Goal: Task Accomplishment & Management: Manage account settings

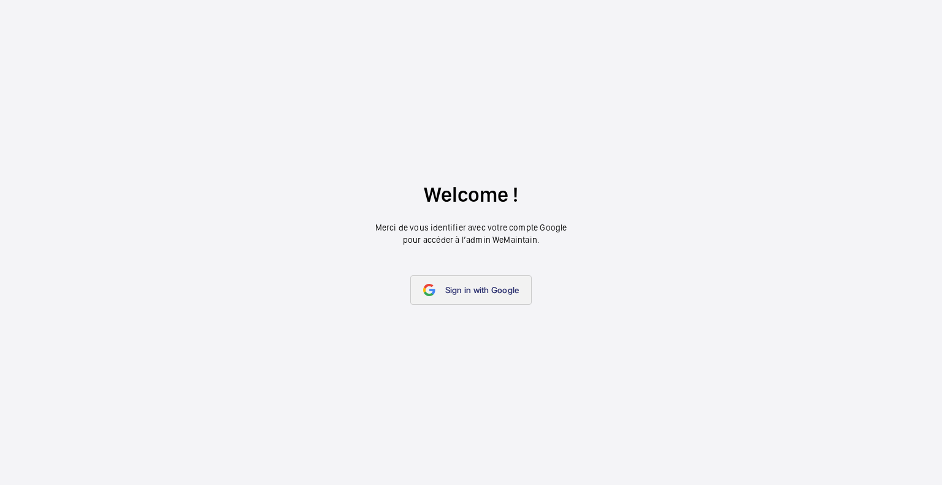
click at [480, 293] on span "Sign in with Google" at bounding box center [482, 290] width 74 height 10
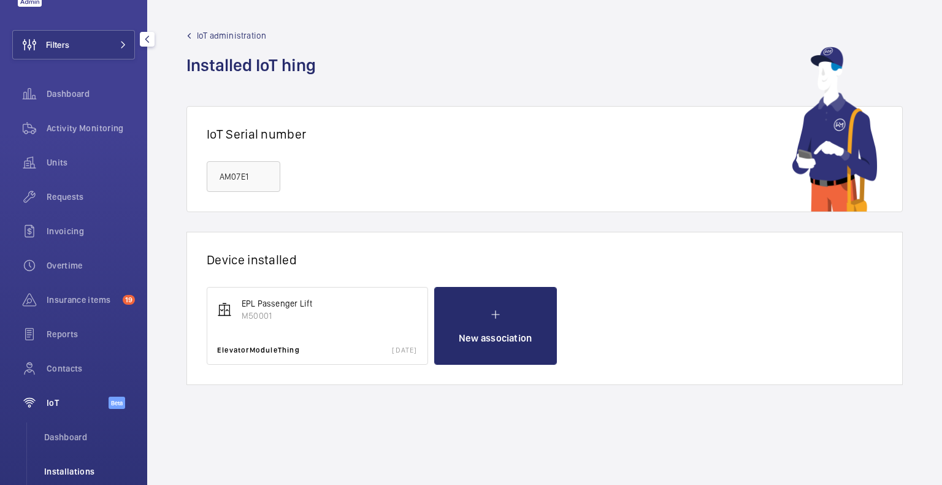
scroll to position [103, 0]
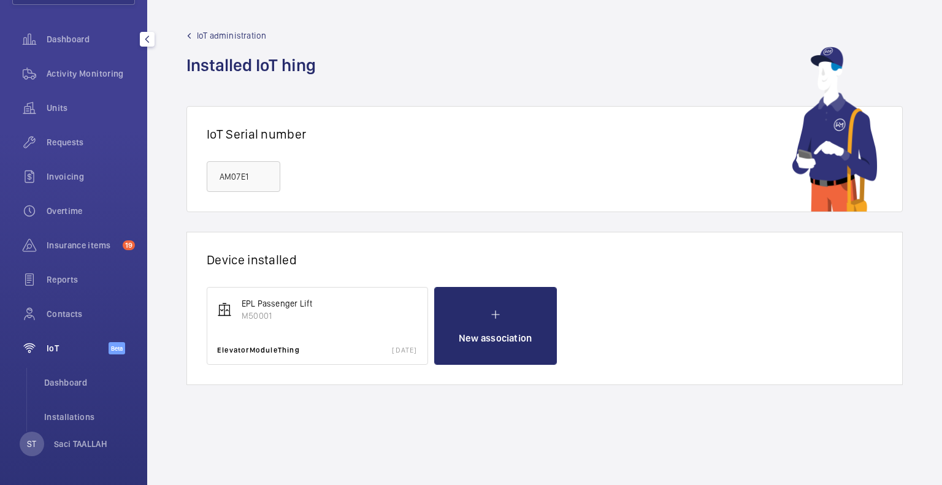
click at [85, 435] on div "ST Saci TAALLAH" at bounding box center [64, 444] width 88 height 25
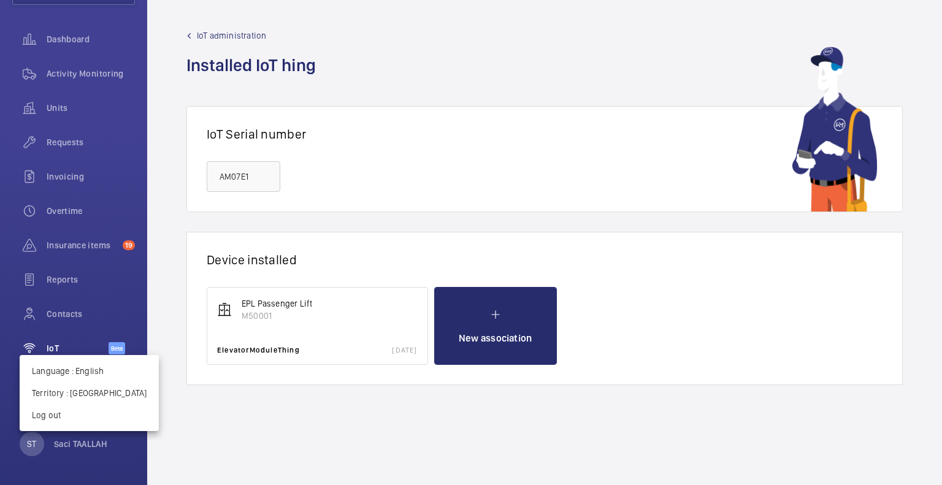
click at [86, 443] on div at bounding box center [471, 242] width 942 height 485
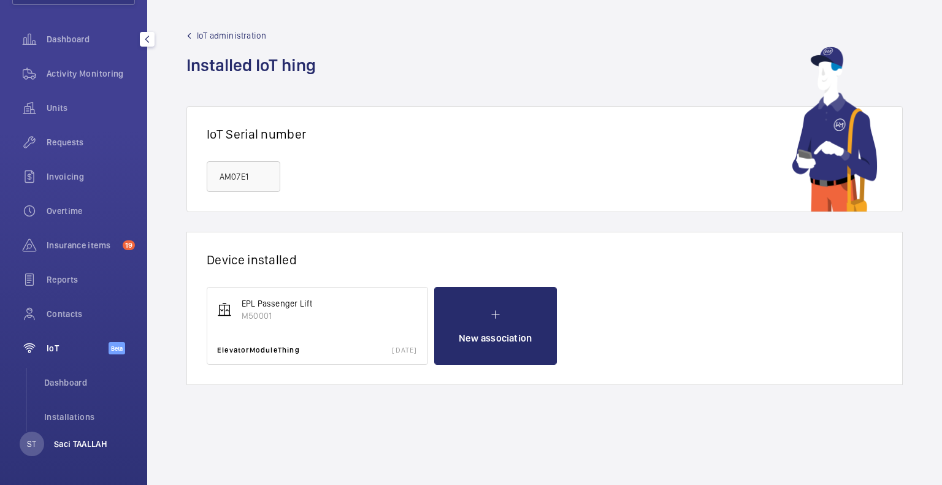
click at [86, 446] on p "Saci TAALLAH" at bounding box center [80, 444] width 53 height 12
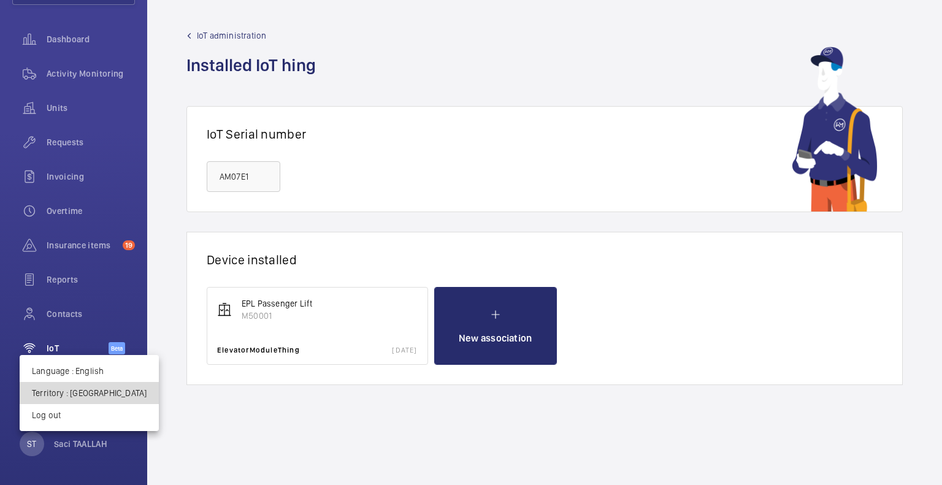
click at [91, 392] on p "Territory : France" at bounding box center [89, 393] width 115 height 12
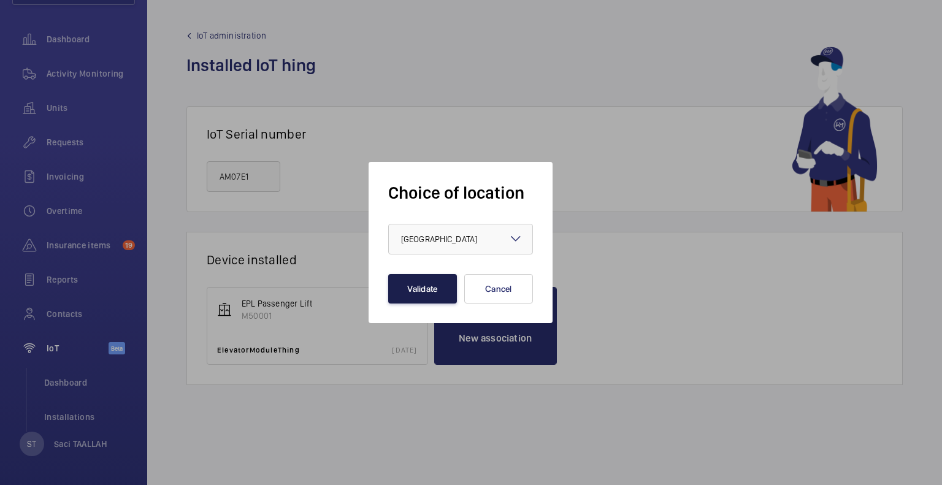
click at [432, 289] on button "Validate" at bounding box center [422, 288] width 69 height 29
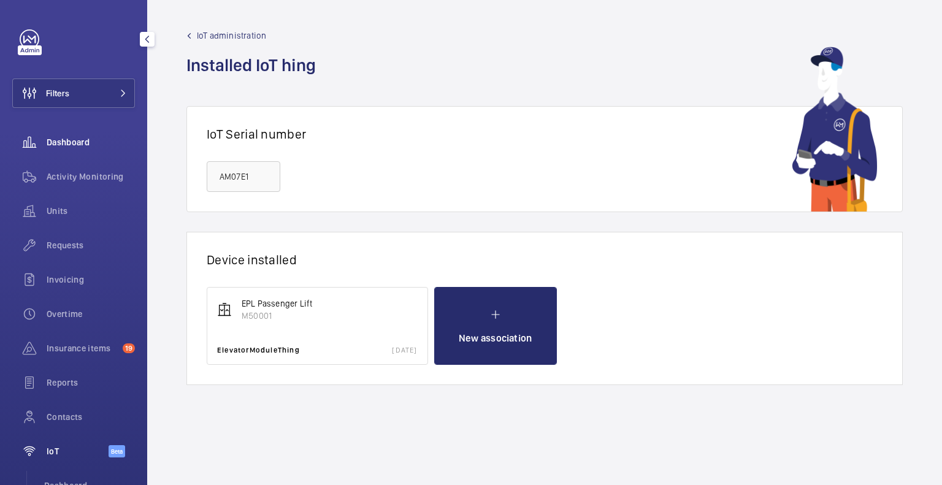
click at [82, 141] on span "Dashboard" at bounding box center [91, 142] width 88 height 12
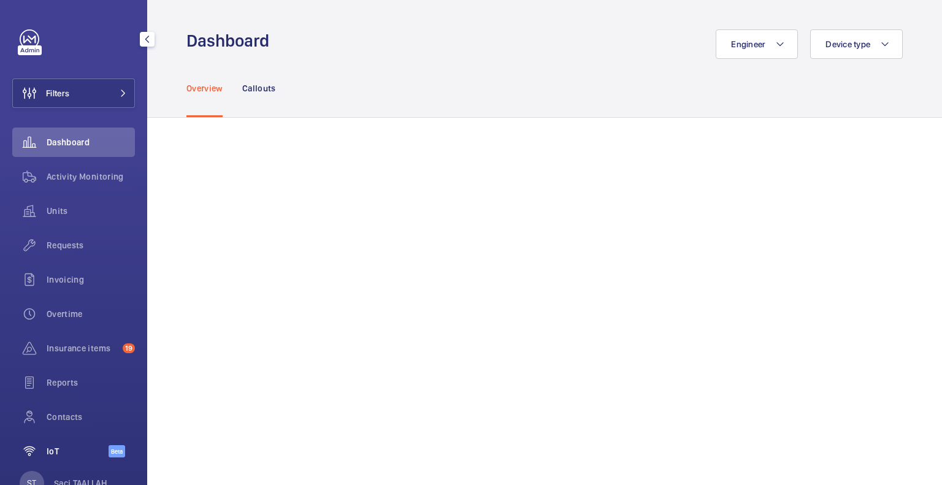
click at [51, 451] on span "IoT" at bounding box center [78, 451] width 62 height 12
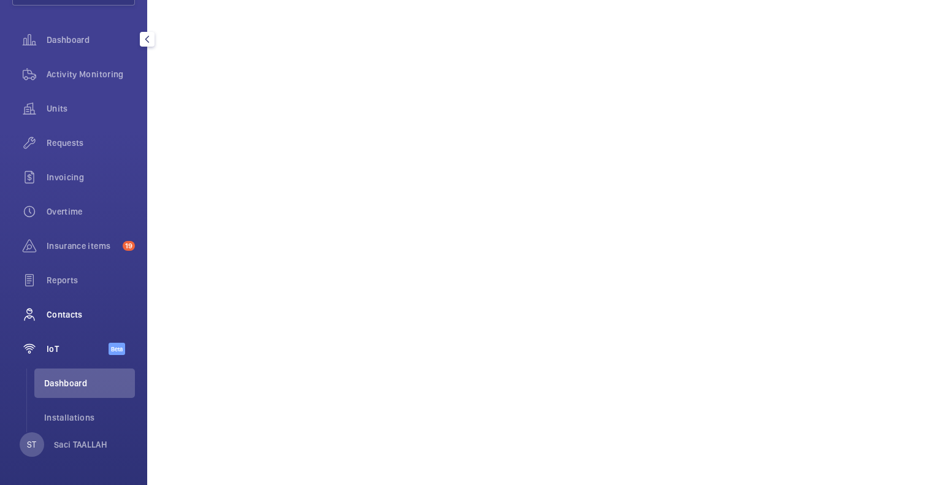
scroll to position [103, 0]
click at [78, 411] on span "Installations" at bounding box center [89, 417] width 91 height 12
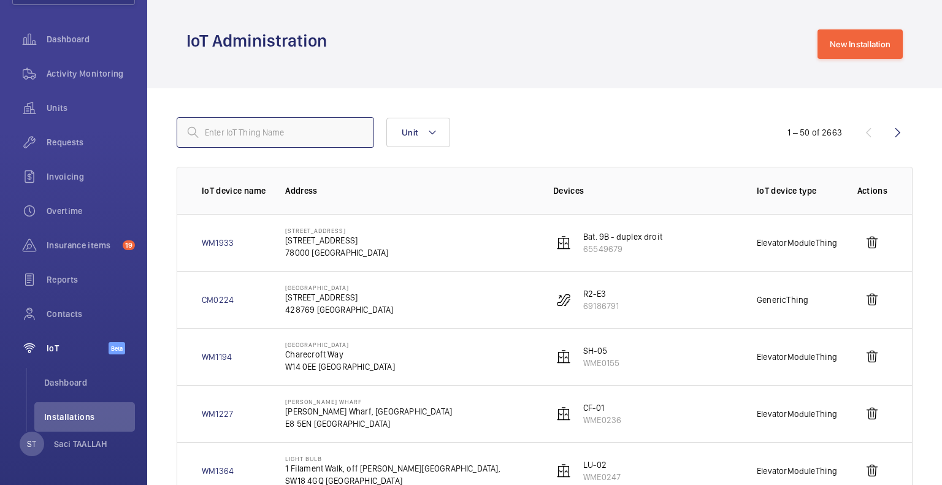
click at [335, 140] on input "text" at bounding box center [275, 132] width 197 height 31
click at [421, 139] on button "Unit" at bounding box center [418, 132] width 64 height 29
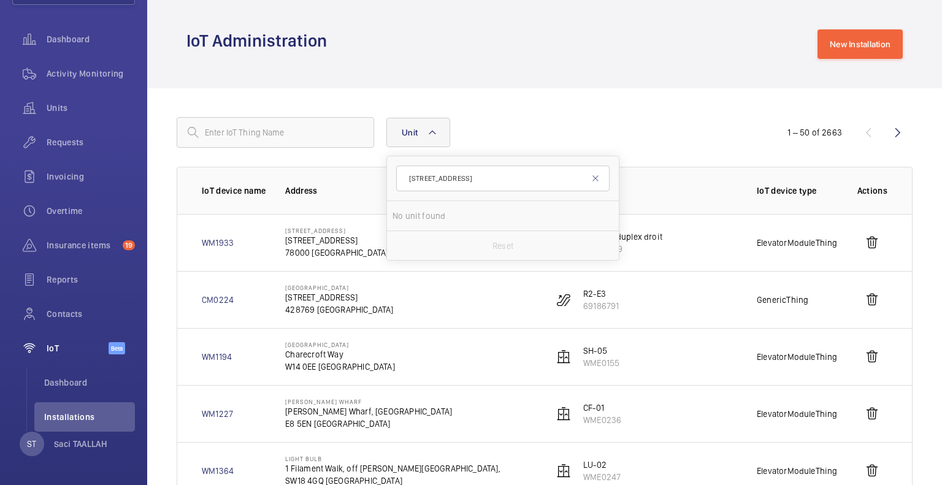
type input "8 rue pirogues"
drag, startPoint x: 424, startPoint y: 180, endPoint x: 365, endPoint y: 175, distance: 59.1
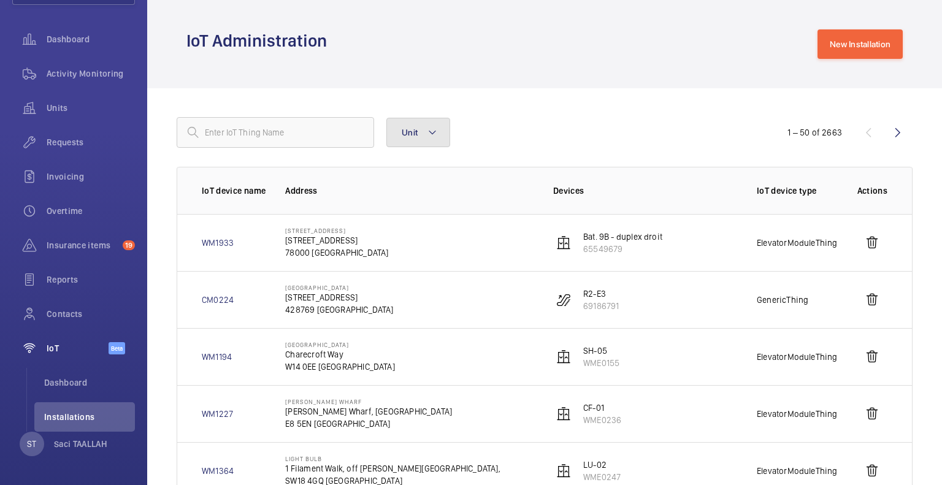
click at [427, 135] on mat-icon at bounding box center [432, 132] width 10 height 15
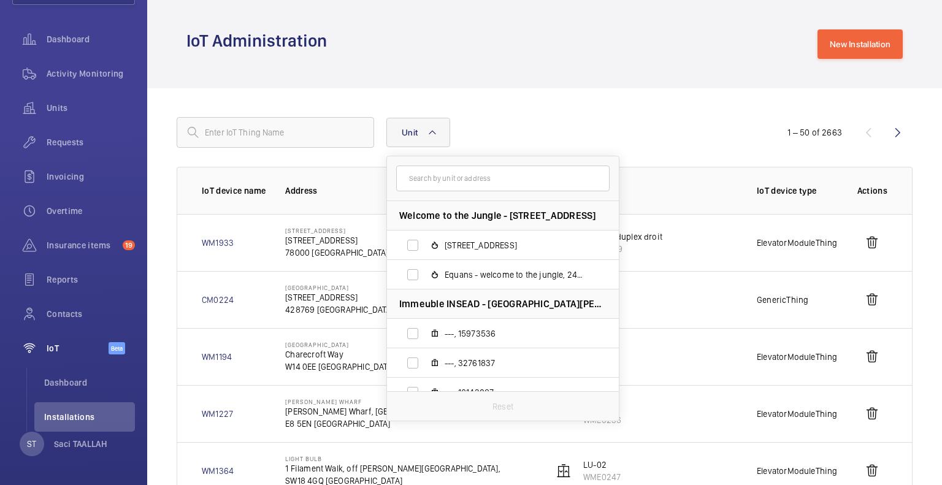
click at [457, 176] on input "text" at bounding box center [502, 179] width 213 height 26
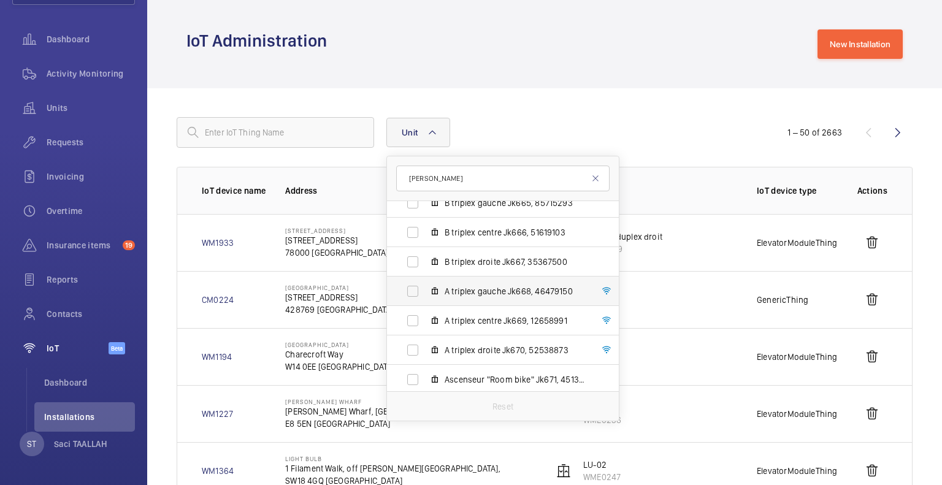
scroll to position [123, 0]
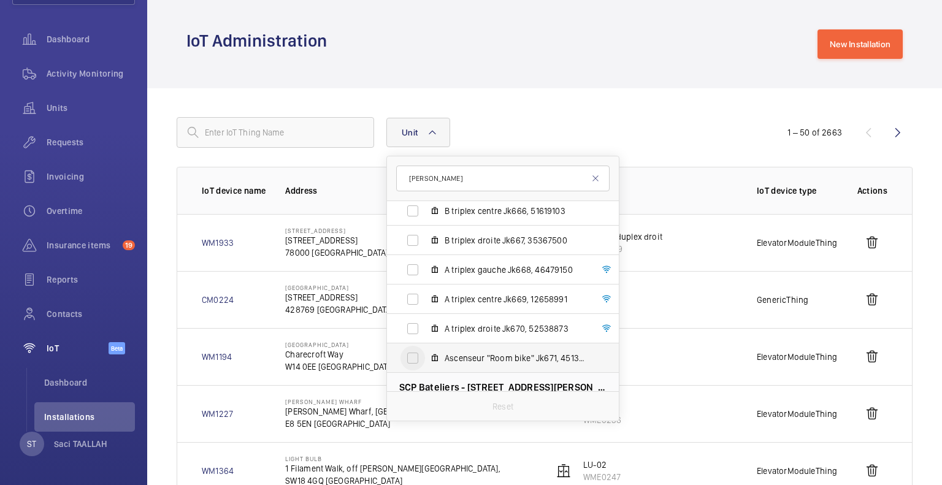
type input "piro"
click at [416, 360] on input "Ascenseur "Room bike" Jk671, 45138646" at bounding box center [412, 358] width 25 height 25
checkbox input "true"
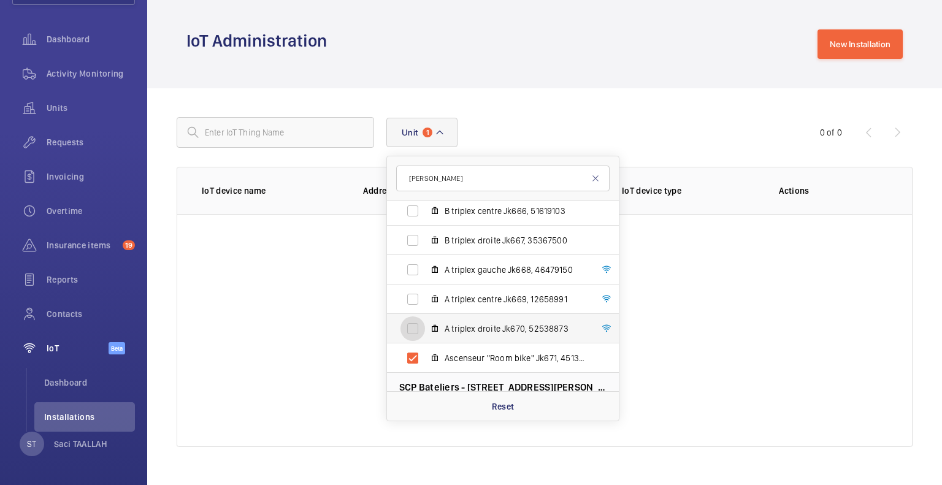
click at [417, 333] on input "A triplex droite Jk670, 52538873" at bounding box center [412, 328] width 25 height 25
checkbox input "true"
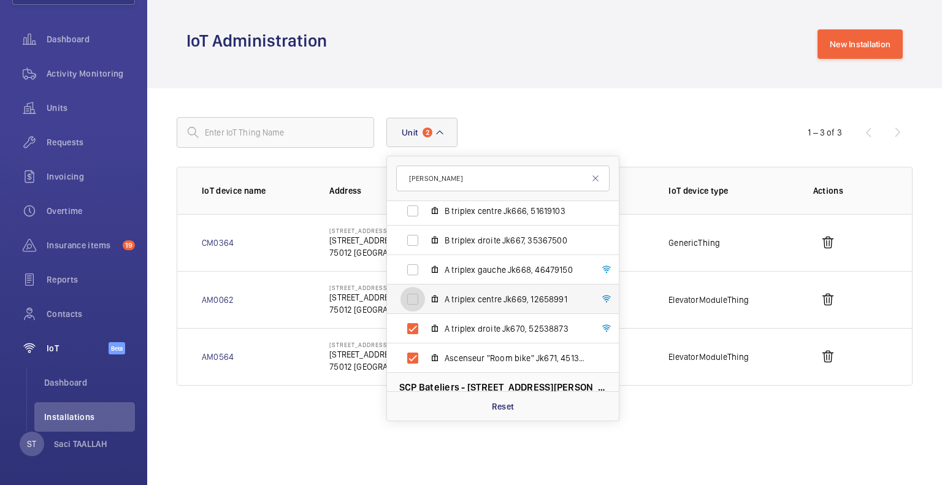
click at [410, 301] on input "A triplex centre Jk669, 12658991" at bounding box center [412, 299] width 25 height 25
checkbox input "true"
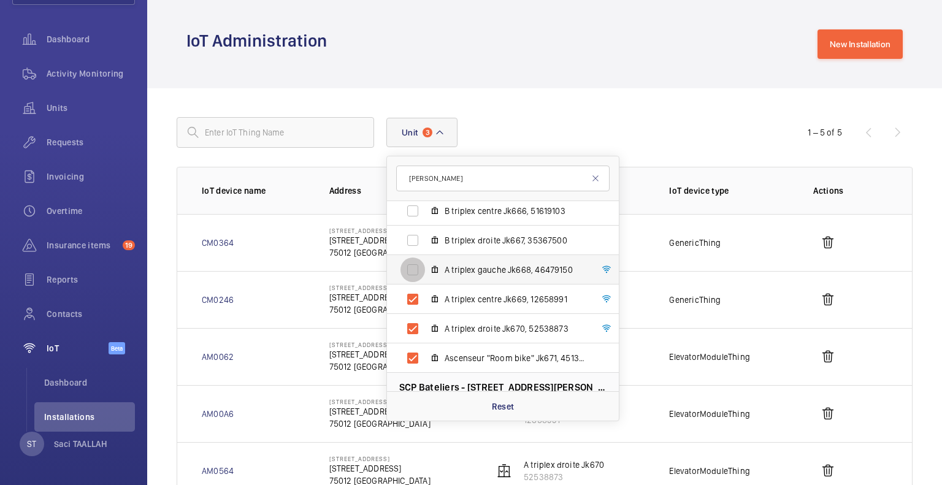
click at [413, 271] on input "A triplex gauche Jk668, 46479150" at bounding box center [412, 270] width 25 height 25
checkbox input "true"
click at [413, 243] on input "B triplex droite Jk667, 35367500" at bounding box center [412, 240] width 25 height 25
checkbox input "true"
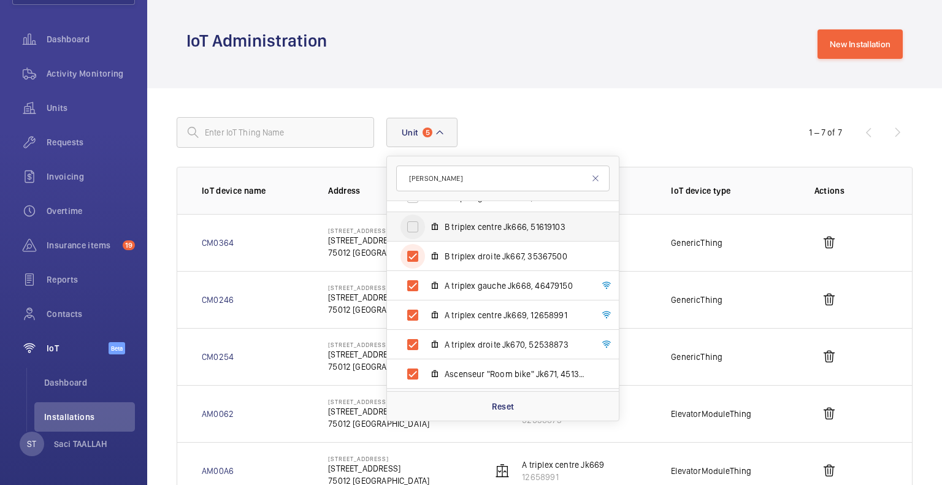
scroll to position [61, 0]
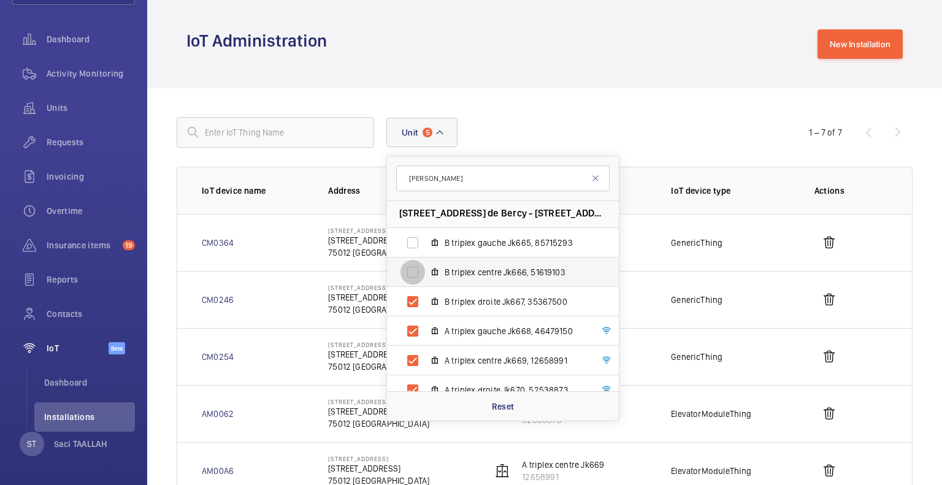
click at [411, 271] on input "B triplex centre Jk666, 51619103" at bounding box center [412, 272] width 25 height 25
checkbox input "true"
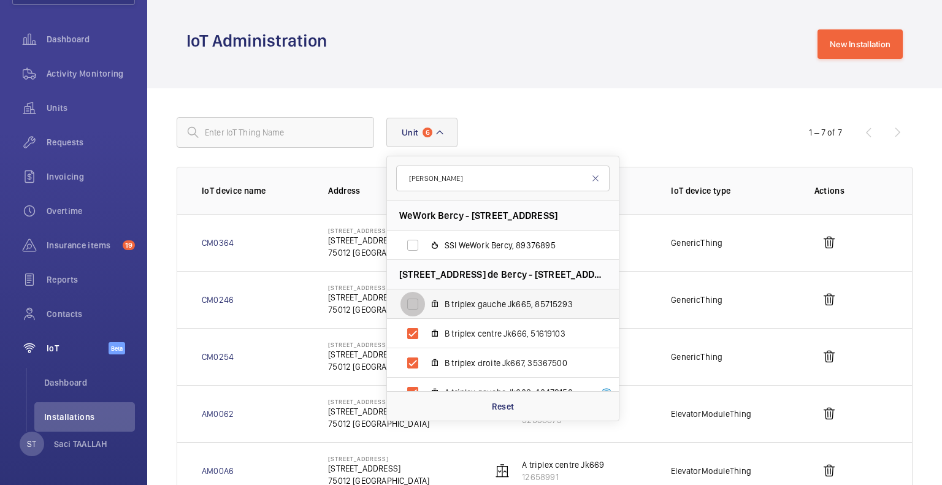
click at [409, 304] on input "B triplex gauche Jk665, 85715293" at bounding box center [412, 304] width 25 height 25
checkbox input "true"
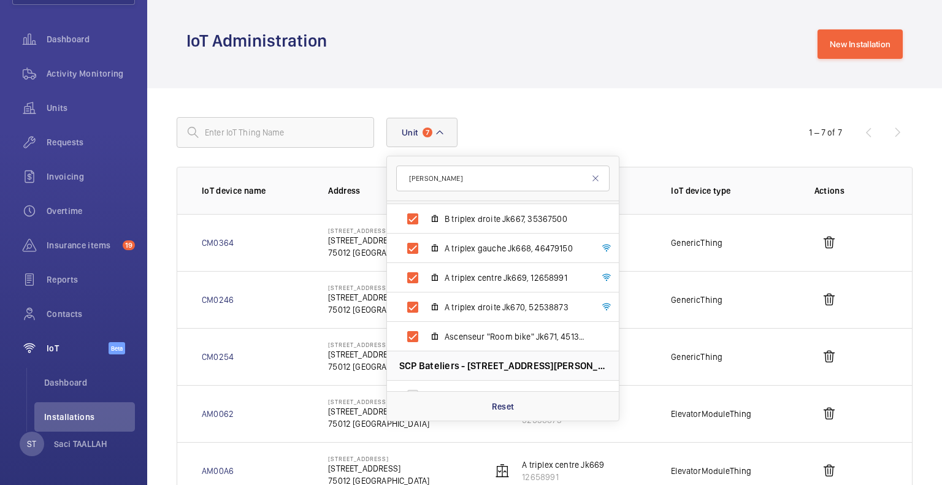
scroll to position [163, 0]
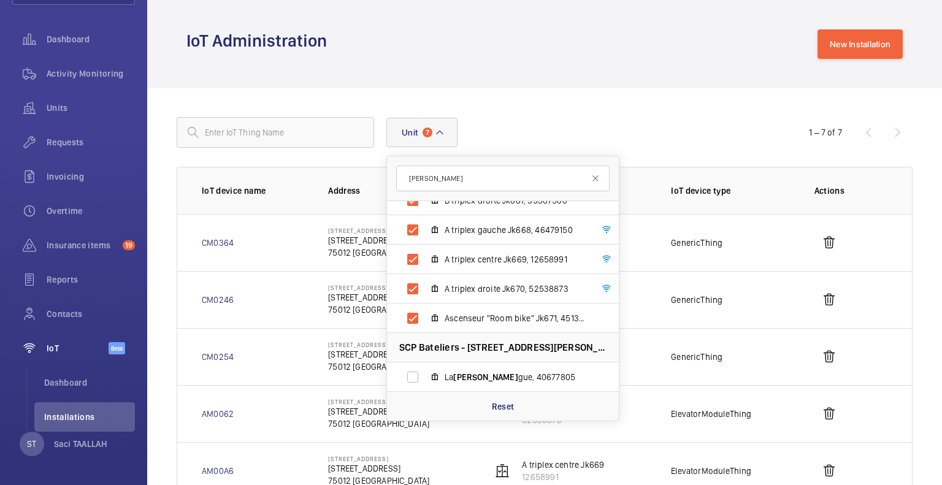
click at [549, 137] on div "Unit 7 piro WeWork Bercy - 8 Rue des Pirogues de Bercy, 75012 PARIS SSI WeWork …" at bounding box center [471, 132] width 589 height 29
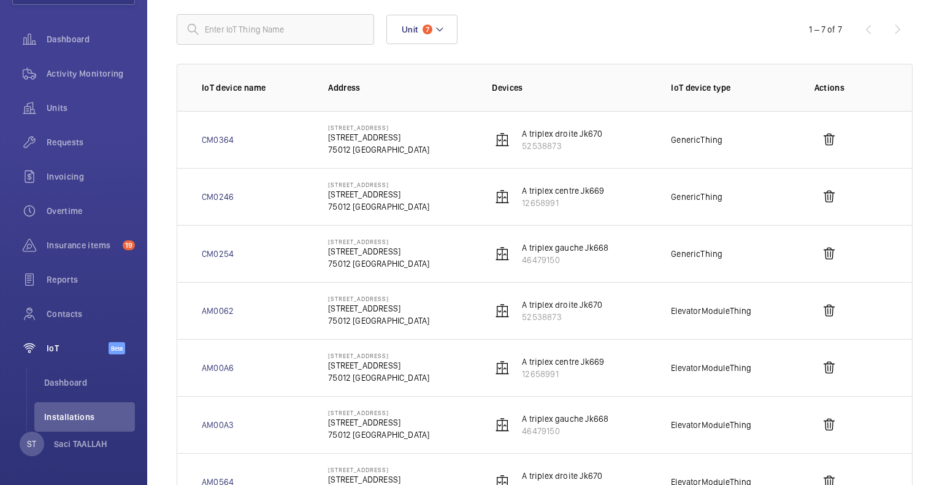
scroll to position [123, 0]
